Goal: Task Accomplishment & Management: Manage account settings

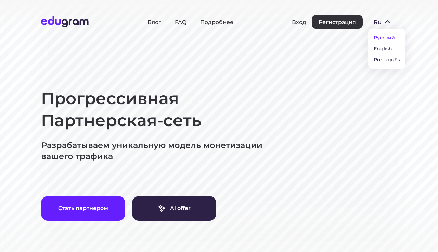
click at [387, 49] on button "English" at bounding box center [387, 48] width 37 height 11
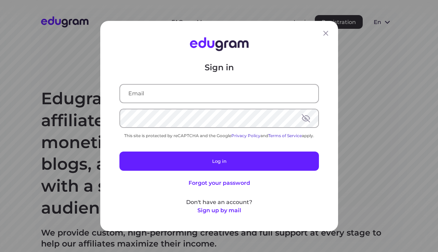
click at [175, 80] on div "Sign in This site is protected by reCAPTCHA and the Google Privacy Policy and T…" at bounding box center [220, 138] width 200 height 152
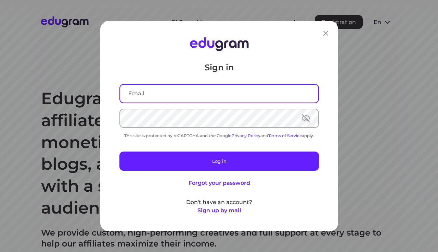
drag, startPoint x: 172, startPoint y: 87, endPoint x: 159, endPoint y: 98, distance: 16.8
click at [172, 88] on input "text" at bounding box center [219, 94] width 198 height 18
type input "avrshnmxm@gmail.com"
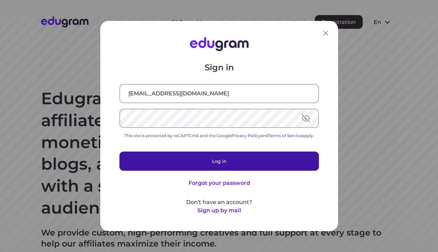
click at [174, 163] on button "Log in" at bounding box center [220, 160] width 200 height 19
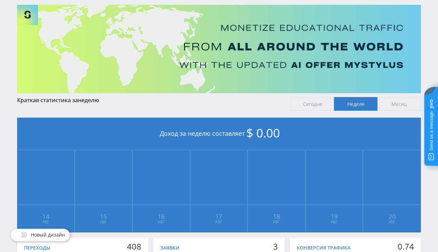
scroll to position [10, 0]
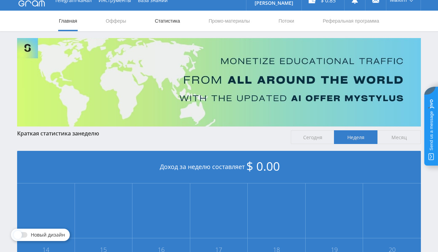
click at [177, 22] on link "Статистика" at bounding box center [167, 21] width 27 height 21
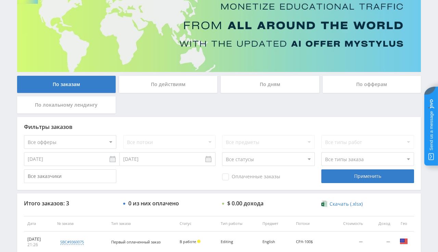
scroll to position [10, 0]
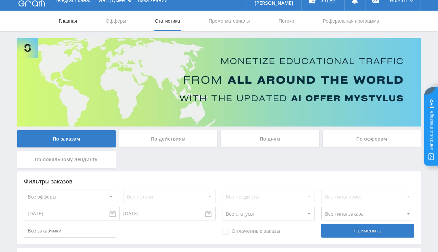
click at [73, 18] on link "Главная" at bounding box center [68, 21] width 20 height 21
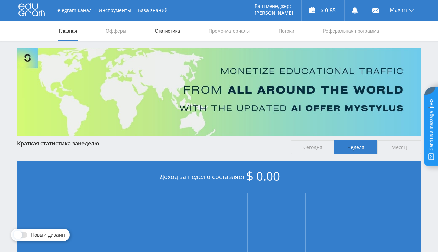
click at [169, 31] on link "Статистика" at bounding box center [167, 31] width 27 height 21
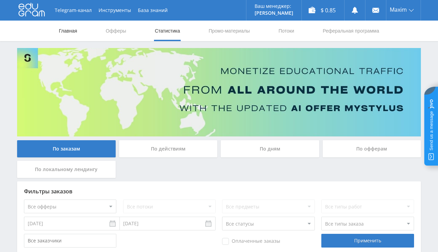
click at [61, 28] on link "Главная" at bounding box center [68, 31] width 20 height 21
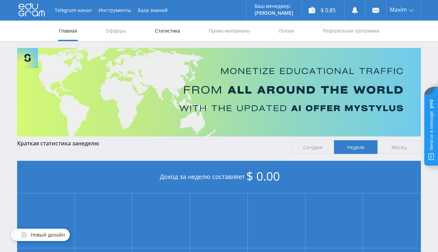
click at [164, 34] on link "Статистика" at bounding box center [167, 31] width 27 height 21
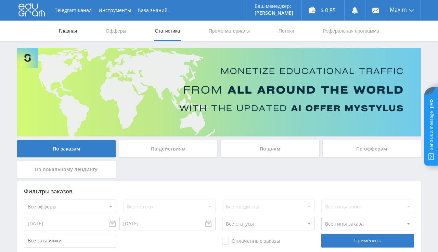
click at [70, 33] on link "Главная" at bounding box center [68, 31] width 20 height 21
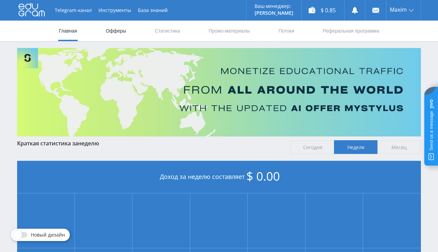
click at [115, 30] on link "Офферы" at bounding box center [116, 31] width 22 height 21
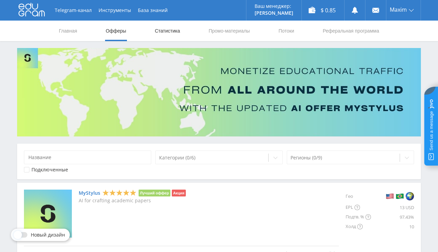
click at [170, 32] on link "Статистика" at bounding box center [167, 31] width 27 height 21
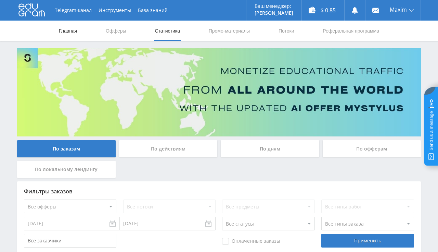
click at [69, 33] on link "Главная" at bounding box center [68, 31] width 20 height 21
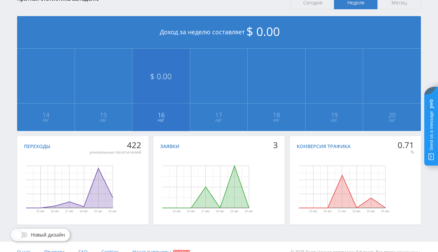
scroll to position [145, 0]
